Goal: Task Accomplishment & Management: Use online tool/utility

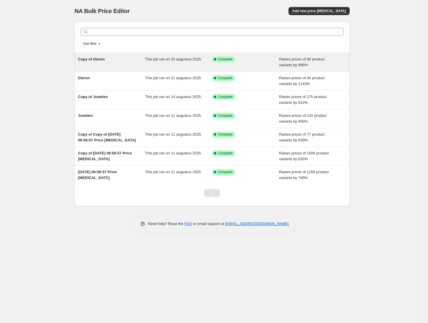
click at [179, 65] on div "This job ran on 25 augustus 2025." at bounding box center [178, 62] width 67 height 12
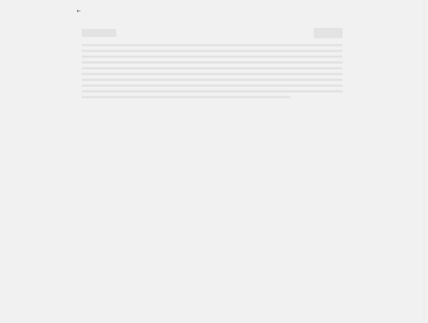
select select "percentage"
select select "pp"
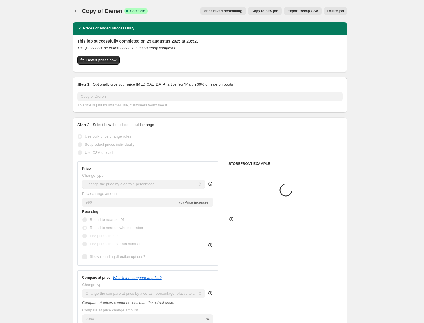
select select "collection"
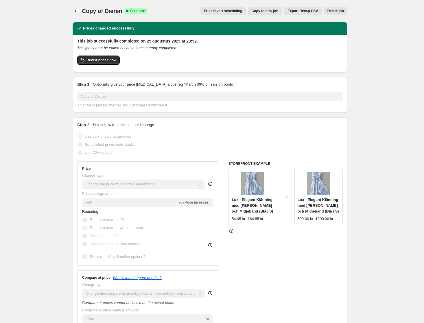
click at [272, 12] on span "Copy to new job" at bounding box center [265, 11] width 27 height 5
select select "percentage"
select select "pp"
select select "collection"
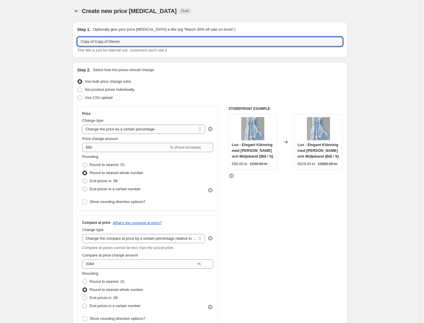
drag, startPoint x: 133, startPoint y: 39, endPoint x: 58, endPoint y: 51, distance: 76.6
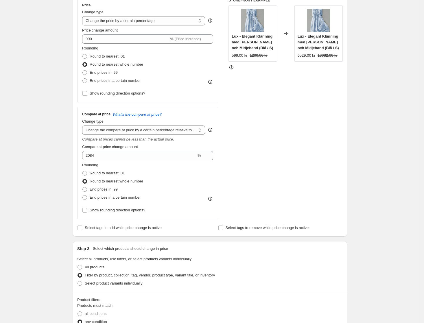
scroll to position [253, 0]
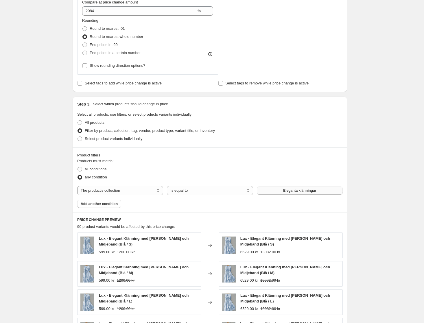
type input "Herfst Collectie"
click at [280, 192] on button "Eleganta klänningar" at bounding box center [300, 191] width 86 height 8
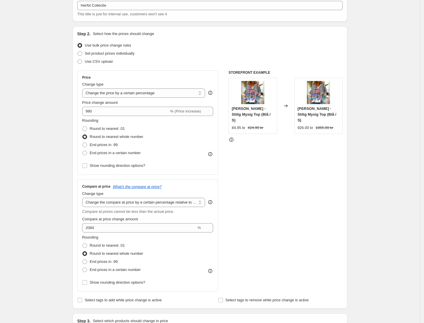
scroll to position [0, 0]
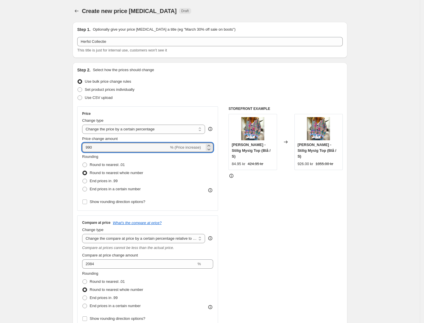
drag, startPoint x: 99, startPoint y: 152, endPoint x: 82, endPoint y: 152, distance: 16.2
click at [83, 155] on div "Price Change type Change the price to a certain amount Change the price by a ce…" at bounding box center [147, 158] width 141 height 104
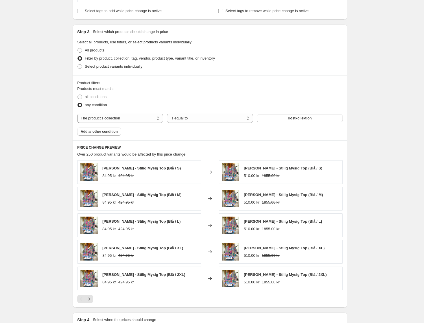
scroll to position [362, 0]
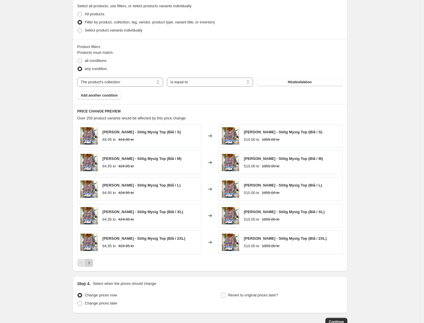
click at [92, 265] on icon "Next" at bounding box center [89, 263] width 6 height 6
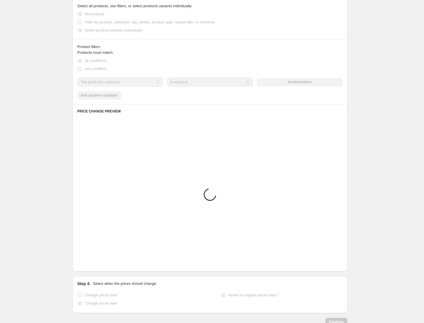
click at [92, 265] on icon "Next" at bounding box center [89, 263] width 6 height 6
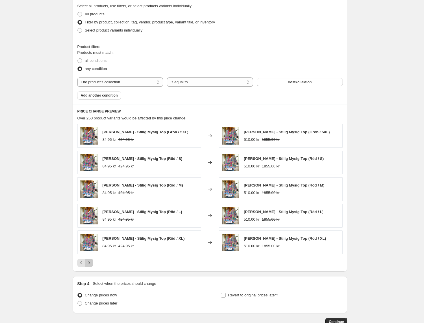
click at [92, 265] on icon "Next" at bounding box center [89, 263] width 6 height 6
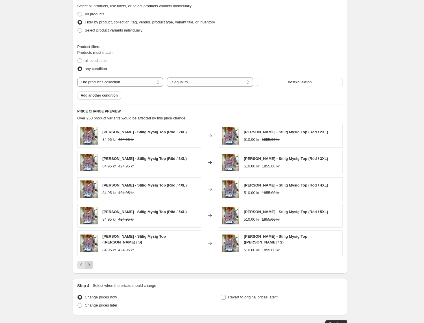
click at [92, 265] on icon "Next" at bounding box center [89, 265] width 6 height 6
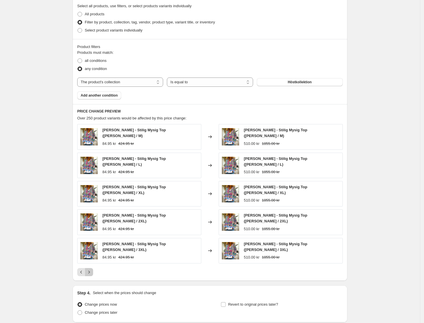
click at [92, 269] on icon "Next" at bounding box center [89, 272] width 6 height 6
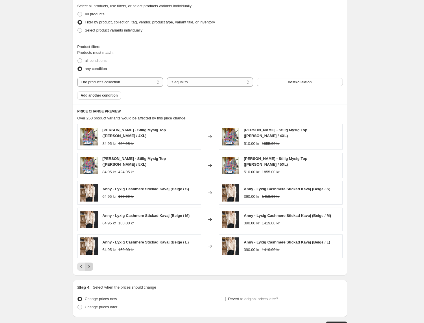
click at [92, 265] on icon "Next" at bounding box center [89, 267] width 6 height 6
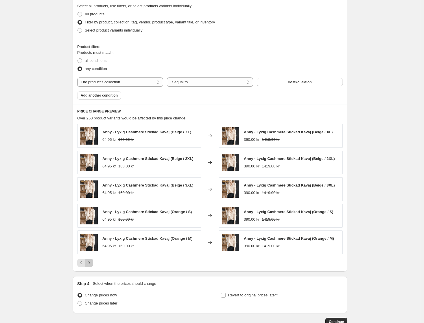
click at [92, 265] on icon "Next" at bounding box center [89, 263] width 6 height 6
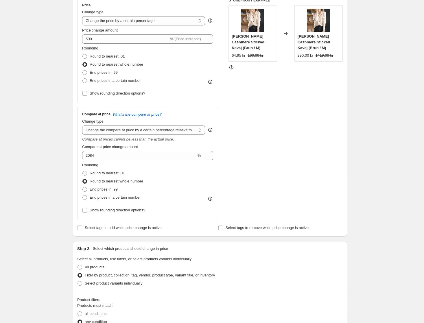
scroll to position [36, 0]
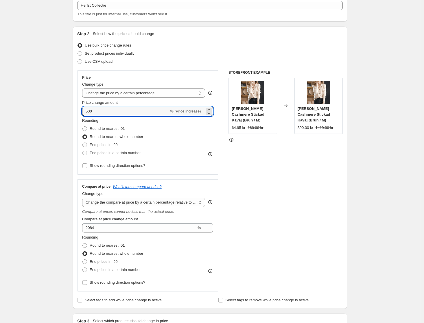
drag, startPoint x: 88, startPoint y: 111, endPoint x: 78, endPoint y: 112, distance: 9.6
click at [78, 112] on div "Step 2. Select how the prices should change Use bulk price change rules Set pro…" at bounding box center [210, 167] width 275 height 283
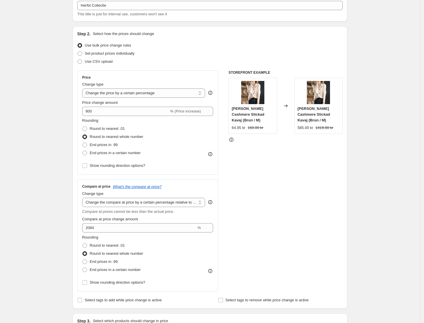
click at [379, 166] on div "Create new price [MEDICAL_DATA]. This page is ready Create new price [MEDICAL_D…" at bounding box center [210, 325] width 420 height 723
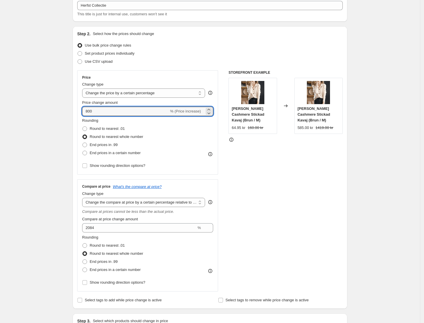
drag, startPoint x: 96, startPoint y: 113, endPoint x: 83, endPoint y: 114, distance: 13.4
click at [83, 114] on div "Price Change type Change the price to a certain amount Change the price by a ce…" at bounding box center [147, 122] width 141 height 104
click at [58, 139] on div "Create new price [MEDICAL_DATA]. This page is ready Create new price [MEDICAL_D…" at bounding box center [210, 325] width 420 height 723
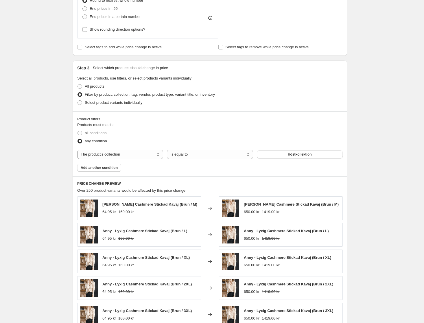
scroll to position [400, 0]
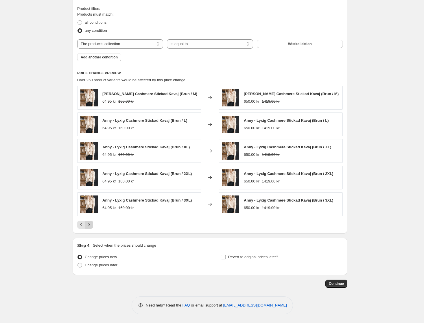
click at [92, 226] on icon "Next" at bounding box center [89, 225] width 6 height 6
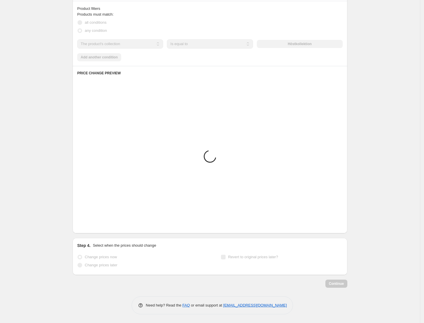
click at [92, 226] on icon "Next" at bounding box center [89, 225] width 6 height 6
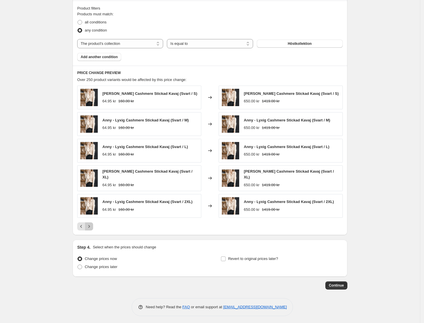
click at [92, 226] on icon "Next" at bounding box center [89, 227] width 6 height 6
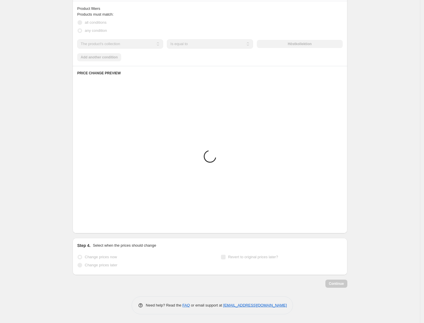
click at [92, 226] on icon "Next" at bounding box center [89, 225] width 6 height 6
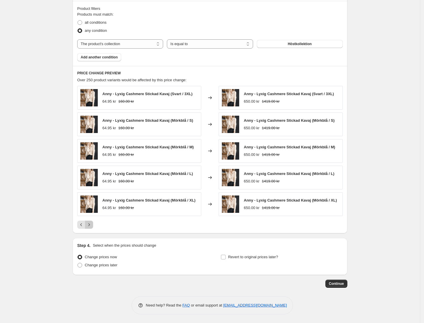
click at [92, 226] on icon "Next" at bounding box center [89, 225] width 6 height 6
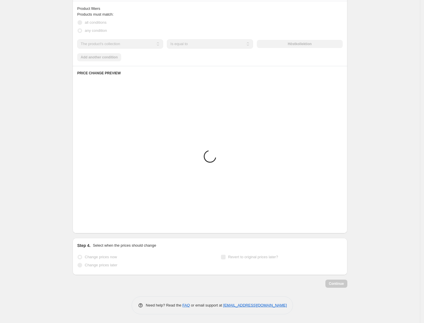
click at [92, 226] on icon "Next" at bounding box center [89, 225] width 6 height 6
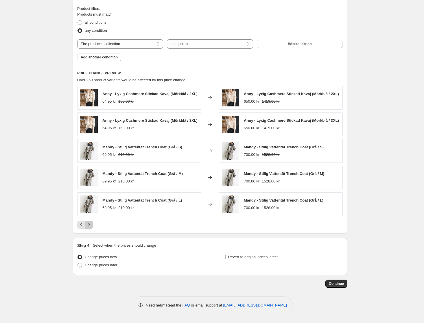
click at [92, 226] on icon "Next" at bounding box center [89, 225] width 6 height 6
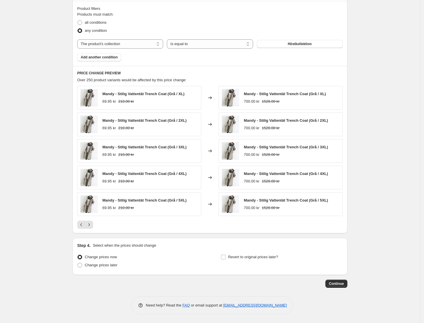
scroll to position [328, 0]
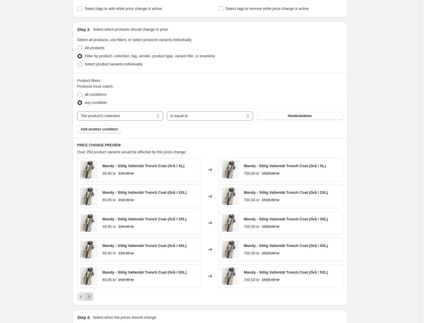
click at [91, 296] on icon "Next" at bounding box center [89, 297] width 6 height 6
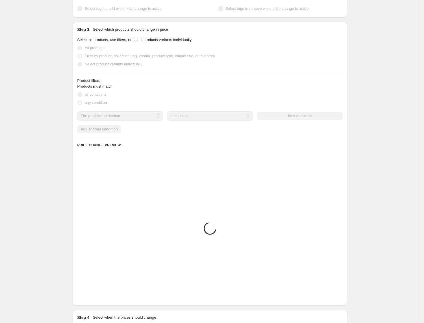
click at [91, 296] on icon "Next" at bounding box center [89, 297] width 6 height 6
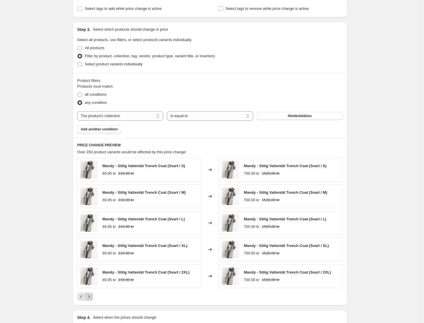
click at [91, 296] on icon "Next" at bounding box center [89, 297] width 6 height 6
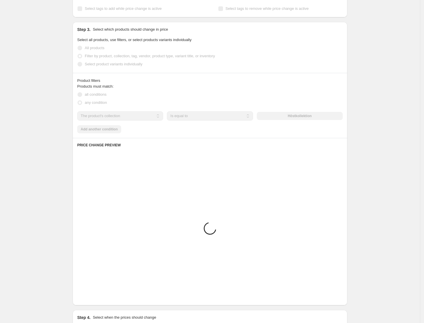
click at [91, 296] on icon "Next" at bounding box center [89, 297] width 6 height 6
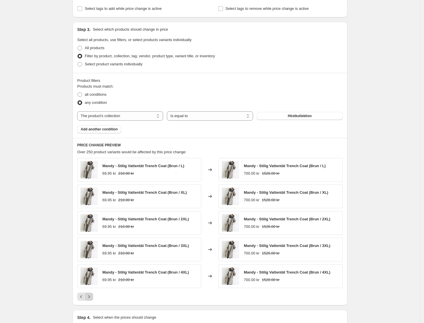
click at [91, 296] on icon "Next" at bounding box center [89, 297] width 6 height 6
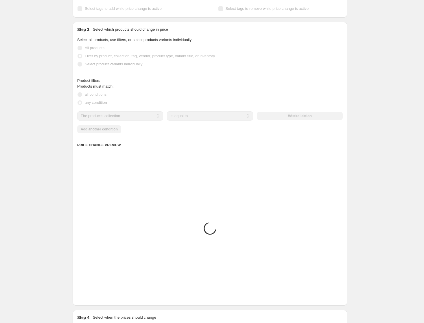
click at [91, 296] on icon "Next" at bounding box center [89, 297] width 6 height 6
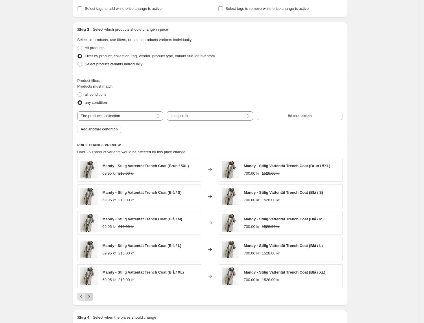
click at [91, 296] on icon "Next" at bounding box center [89, 297] width 6 height 6
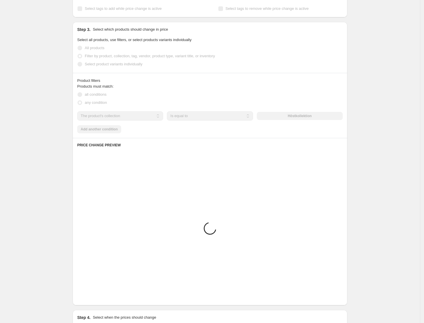
click at [91, 296] on icon "Next" at bounding box center [89, 297] width 6 height 6
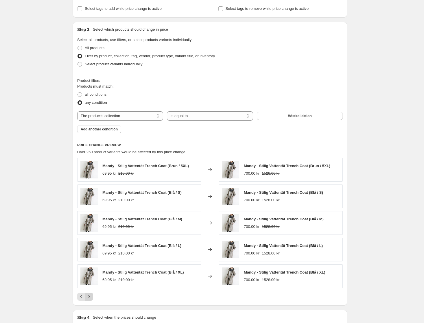
click at [91, 296] on icon "Next" at bounding box center [89, 297] width 6 height 6
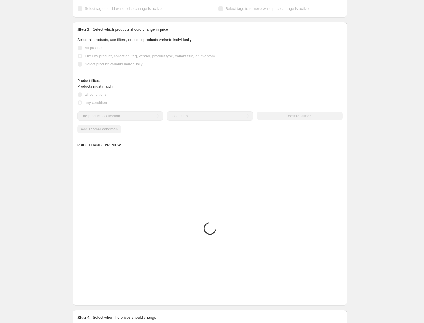
click at [91, 296] on icon "Next" at bounding box center [89, 297] width 6 height 6
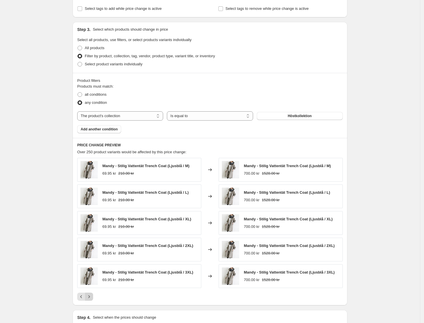
click at [91, 296] on icon "Next" at bounding box center [89, 297] width 6 height 6
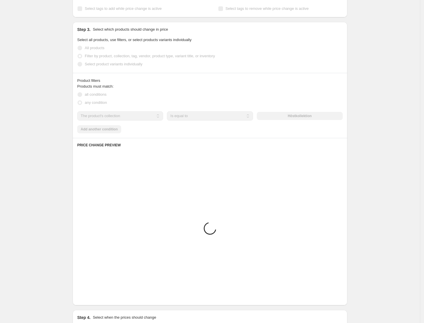
click at [91, 296] on icon "Next" at bounding box center [89, 297] width 6 height 6
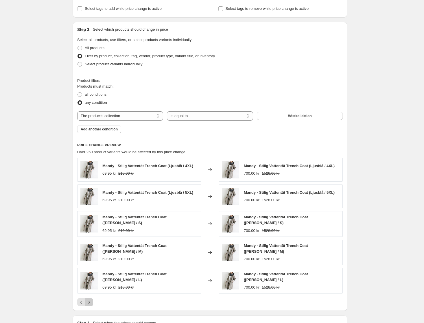
click at [91, 299] on icon "Next" at bounding box center [89, 302] width 6 height 6
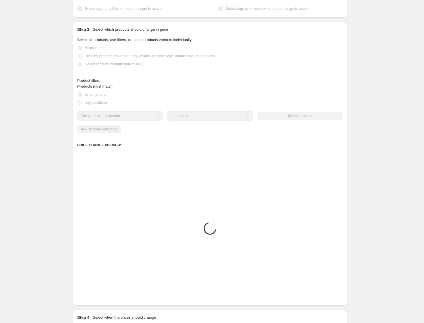
click at [91, 296] on icon "Next" at bounding box center [89, 297] width 6 height 6
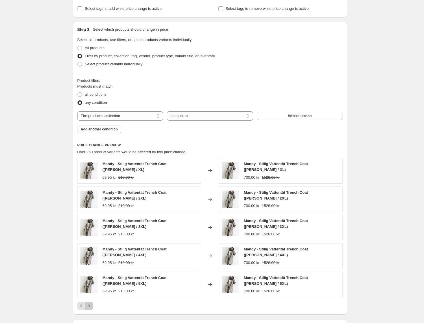
click at [91, 303] on icon "Next" at bounding box center [89, 306] width 6 height 6
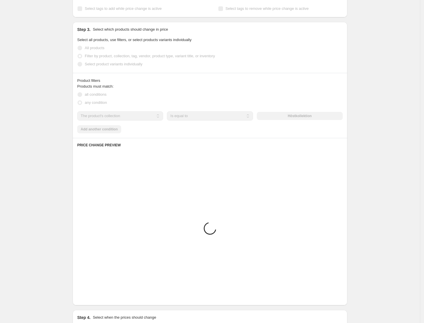
click at [91, 296] on icon "Next" at bounding box center [89, 297] width 6 height 6
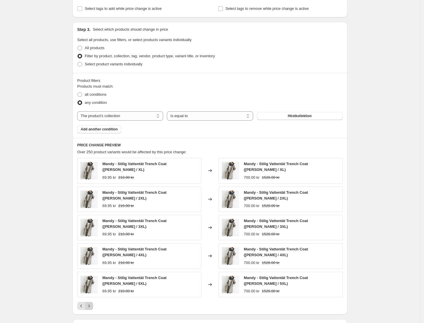
click at [91, 303] on icon "Next" at bounding box center [89, 306] width 6 height 6
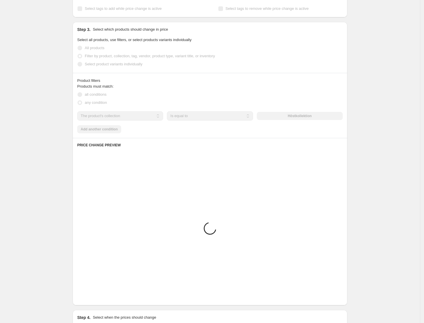
click at [91, 296] on icon "Next" at bounding box center [89, 297] width 6 height 6
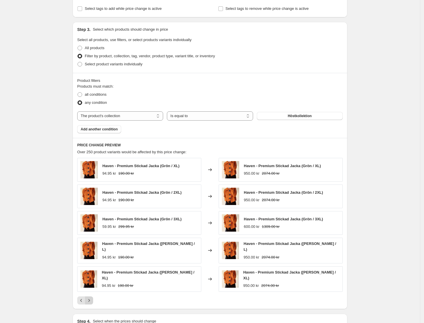
click at [91, 298] on icon "Next" at bounding box center [89, 301] width 6 height 6
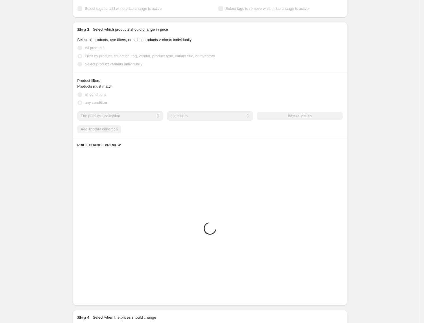
click at [91, 296] on icon "Next" at bounding box center [89, 297] width 6 height 6
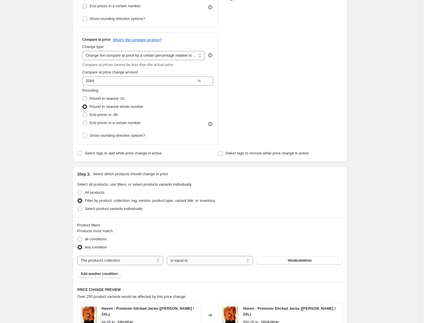
scroll to position [75, 0]
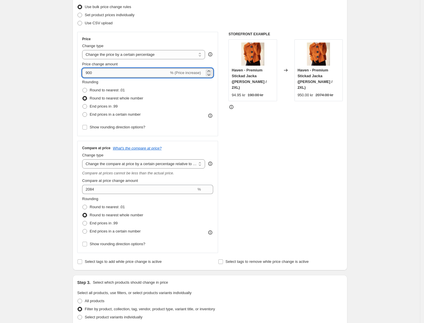
drag, startPoint x: 94, startPoint y: 73, endPoint x: 85, endPoint y: 76, distance: 9.6
click at [85, 75] on input "900" at bounding box center [125, 72] width 87 height 9
click at [62, 90] on div "Create new price [MEDICAL_DATA]. This page is ready Create new price [MEDICAL_D…" at bounding box center [210, 288] width 420 height 727
drag, startPoint x: 97, startPoint y: 71, endPoint x: 86, endPoint y: 71, distance: 10.1
click at [86, 71] on input "700" at bounding box center [125, 72] width 87 height 9
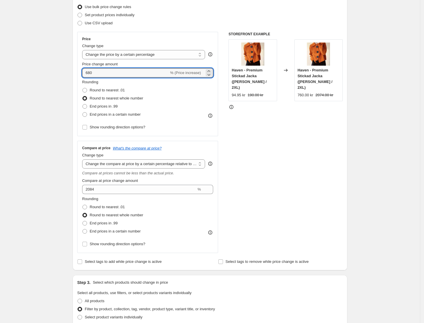
type input "680"
click at [64, 102] on div "Create new price [MEDICAL_DATA]. This page is ready Create new price [MEDICAL_D…" at bounding box center [210, 288] width 420 height 727
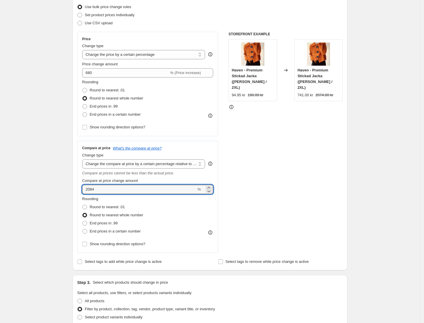
drag, startPoint x: 100, startPoint y: 191, endPoint x: 82, endPoint y: 194, distance: 17.4
click at [82, 194] on div "Compare at price What's the compare at price? Change type Change the compare at…" at bounding box center [147, 197] width 141 height 112
type input "1500"
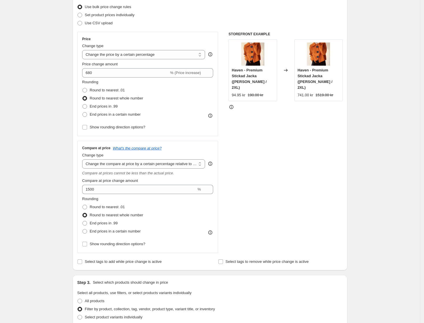
click at [65, 198] on div "Create new price [MEDICAL_DATA]. This page is ready Create new price [MEDICAL_D…" at bounding box center [210, 288] width 420 height 727
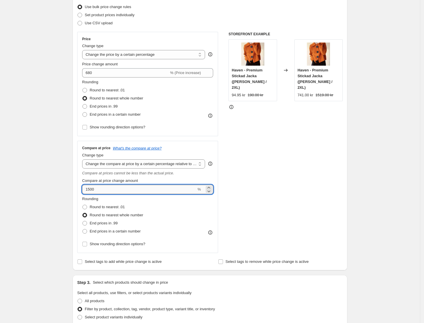
drag, startPoint x: 97, startPoint y: 189, endPoint x: 93, endPoint y: 190, distance: 4.1
click at [93, 190] on input "1500" at bounding box center [139, 189] width 114 height 9
click at [68, 229] on div "Create new price [MEDICAL_DATA]. This page is ready Create new price [MEDICAL_D…" at bounding box center [210, 288] width 289 height 727
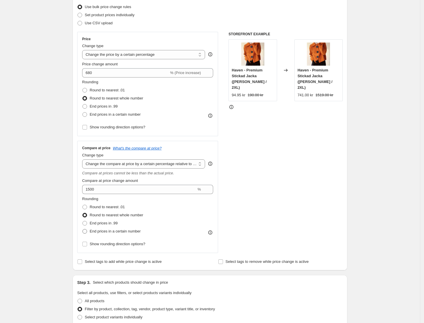
click at [104, 232] on span "End prices in a certain number" at bounding box center [115, 231] width 51 height 4
click at [83, 229] on input "End prices in a certain number" at bounding box center [82, 229] width 0 height 0
radio input "true"
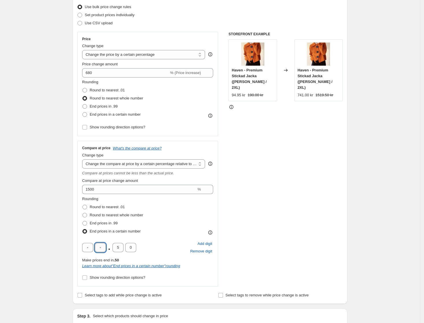
click at [104, 246] on input "text" at bounding box center [100, 247] width 11 height 9
drag, startPoint x: 120, startPoint y: 248, endPoint x: 130, endPoint y: 248, distance: 9.6
click at [130, 248] on div ". 5 0" at bounding box center [109, 247] width 54 height 9
drag, startPoint x: 121, startPoint y: 250, endPoint x: 114, endPoint y: 251, distance: 7.0
click at [114, 251] on input "5" at bounding box center [118, 247] width 11 height 9
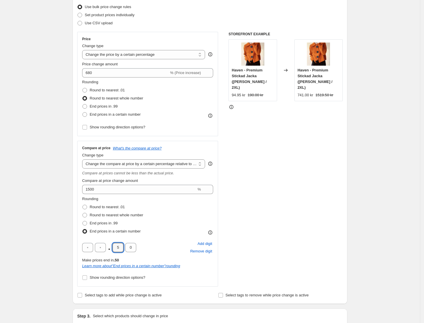
type input "0"
click at [90, 250] on input "text" at bounding box center [87, 247] width 11 height 9
click at [100, 249] on input "text" at bounding box center [100, 247] width 11 height 9
click at [87, 250] on input "text" at bounding box center [87, 247] width 11 height 9
type input "6"
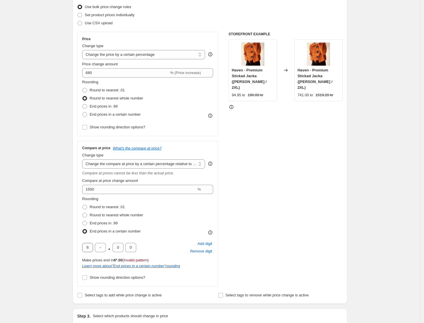
drag, startPoint x: 96, startPoint y: 250, endPoint x: 86, endPoint y: 251, distance: 9.9
click at [86, 251] on div "6 . 0 0" at bounding box center [109, 247] width 54 height 9
click at [89, 248] on input "6" at bounding box center [87, 247] width 11 height 9
click at [91, 213] on label "Round to nearest whole number" at bounding box center [112, 215] width 61 height 8
click at [83, 213] on input "Round to nearest whole number" at bounding box center [82, 213] width 0 height 0
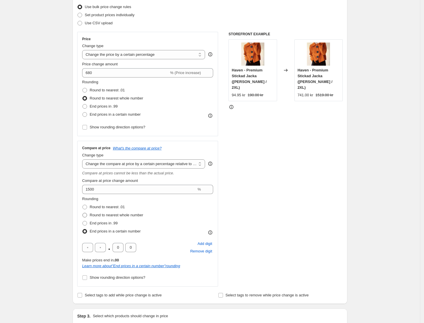
radio input "true"
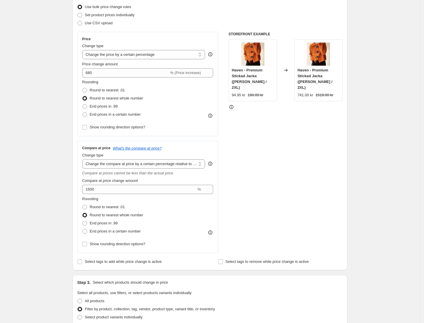
click at [362, 150] on div "Create new price [MEDICAL_DATA]. This page is ready Create new price [MEDICAL_D…" at bounding box center [210, 288] width 420 height 727
click at [54, 146] on div "Create new price [MEDICAL_DATA]. This page is ready Create new price [MEDICAL_D…" at bounding box center [210, 288] width 420 height 727
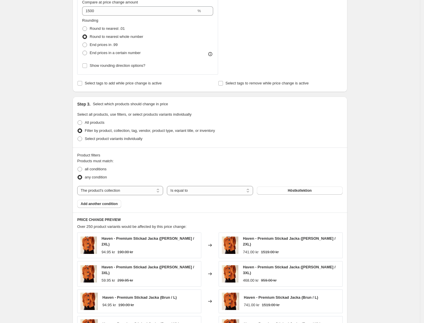
scroll to position [400, 0]
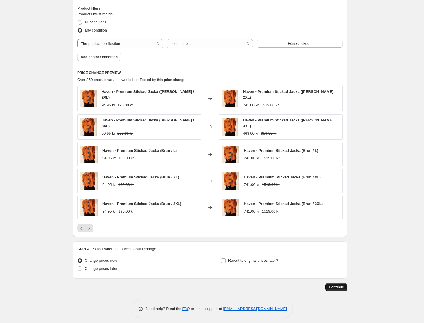
click at [335, 285] on span "Continue" at bounding box center [336, 287] width 15 height 5
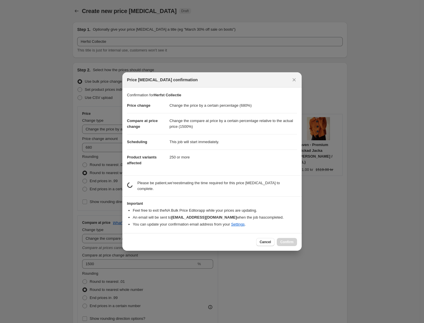
scroll to position [0, 0]
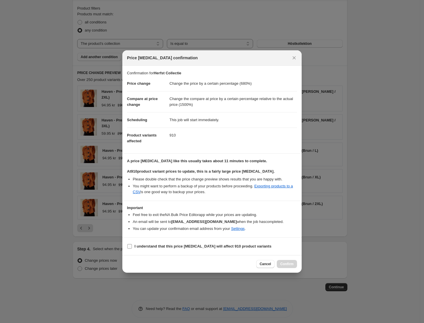
click at [135, 248] on b "I understand that this price [MEDICAL_DATA] will affect 910 product variants" at bounding box center [203, 246] width 137 height 4
click at [132, 248] on input "I understand that this price [MEDICAL_DATA] will affect 910 product variants" at bounding box center [129, 246] width 5 height 5
checkbox input "true"
click at [292, 264] on span "Confirm" at bounding box center [286, 264] width 13 height 5
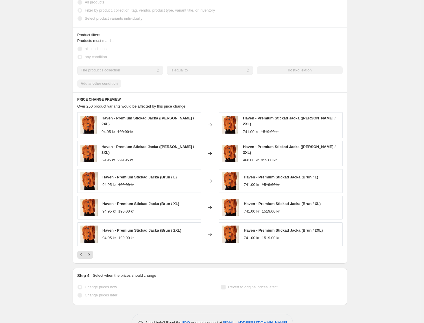
scroll to position [415, 0]
select select "percentage"
select select "pp"
select select "collection"
